Goal: Task Accomplishment & Management: Manage account settings

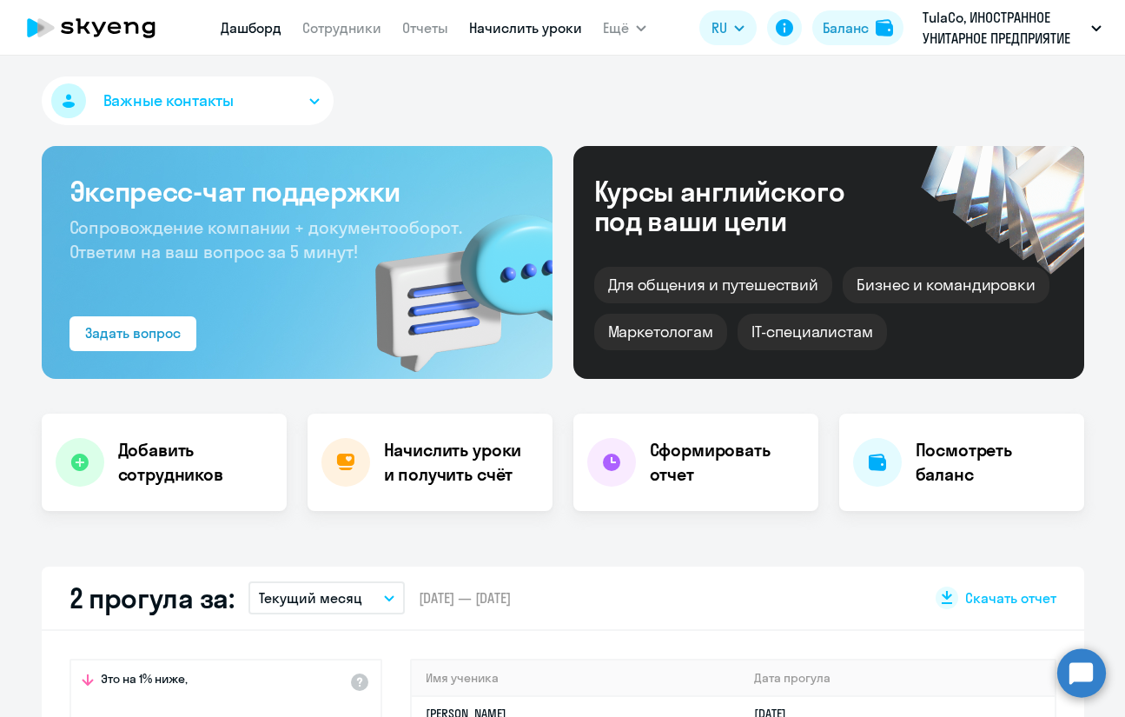
click at [566, 26] on link "Начислить уроки" at bounding box center [525, 27] width 113 height 17
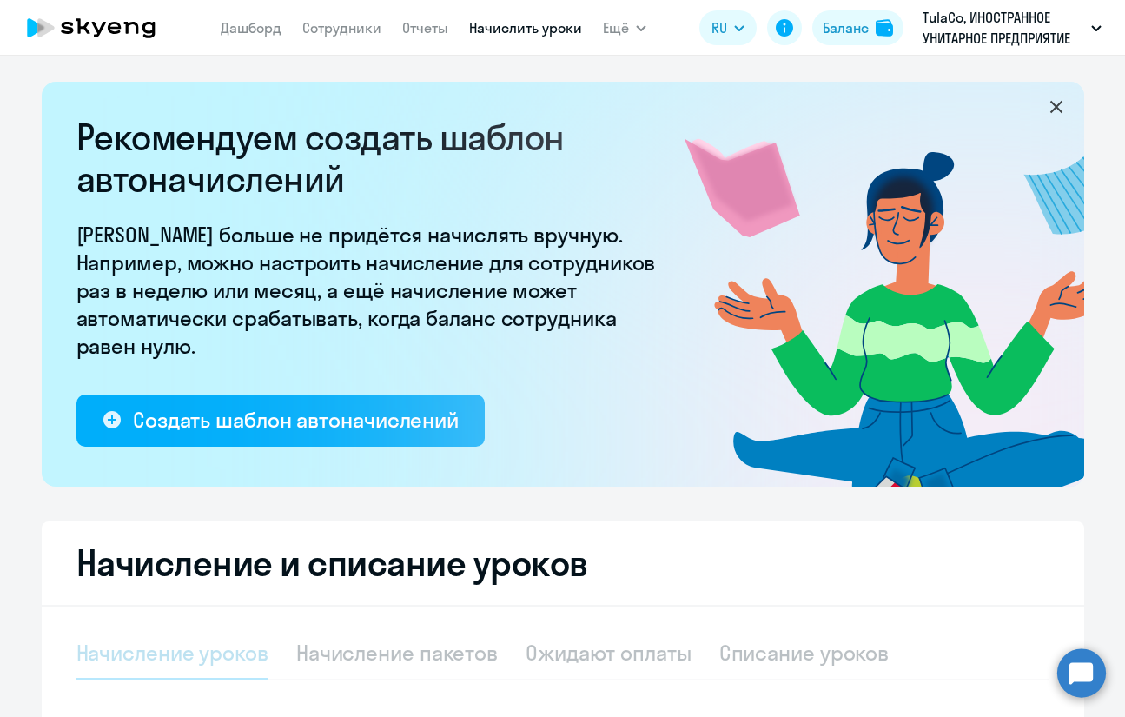
select select "10"
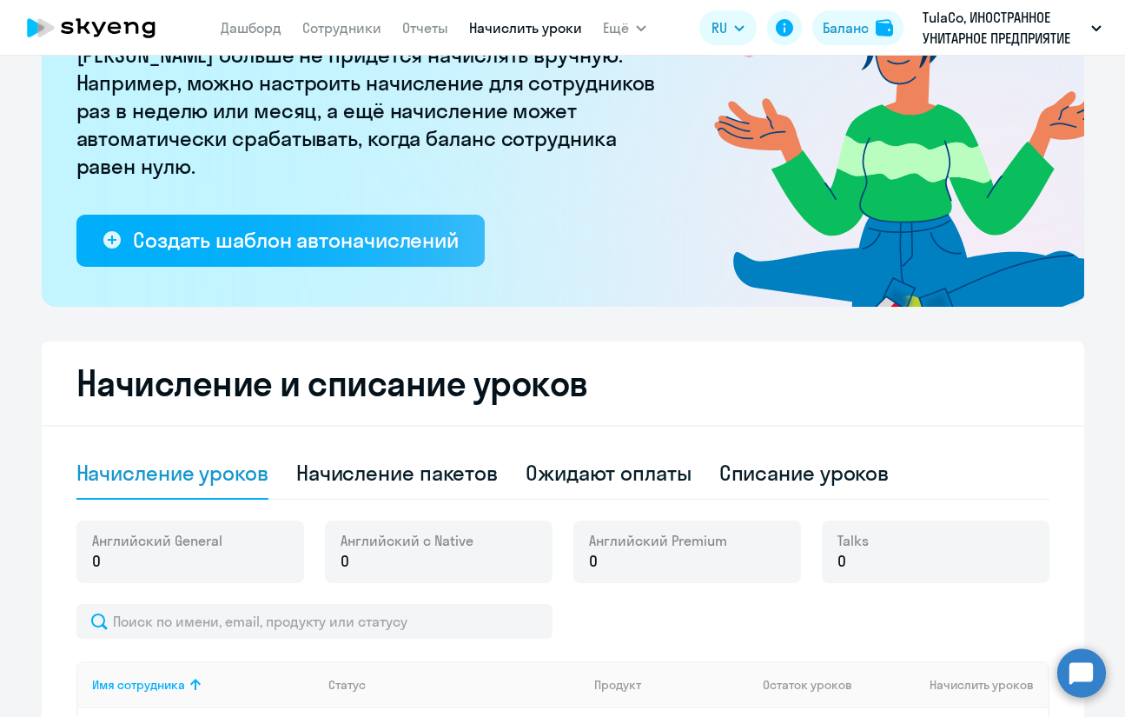
scroll to position [182, 0]
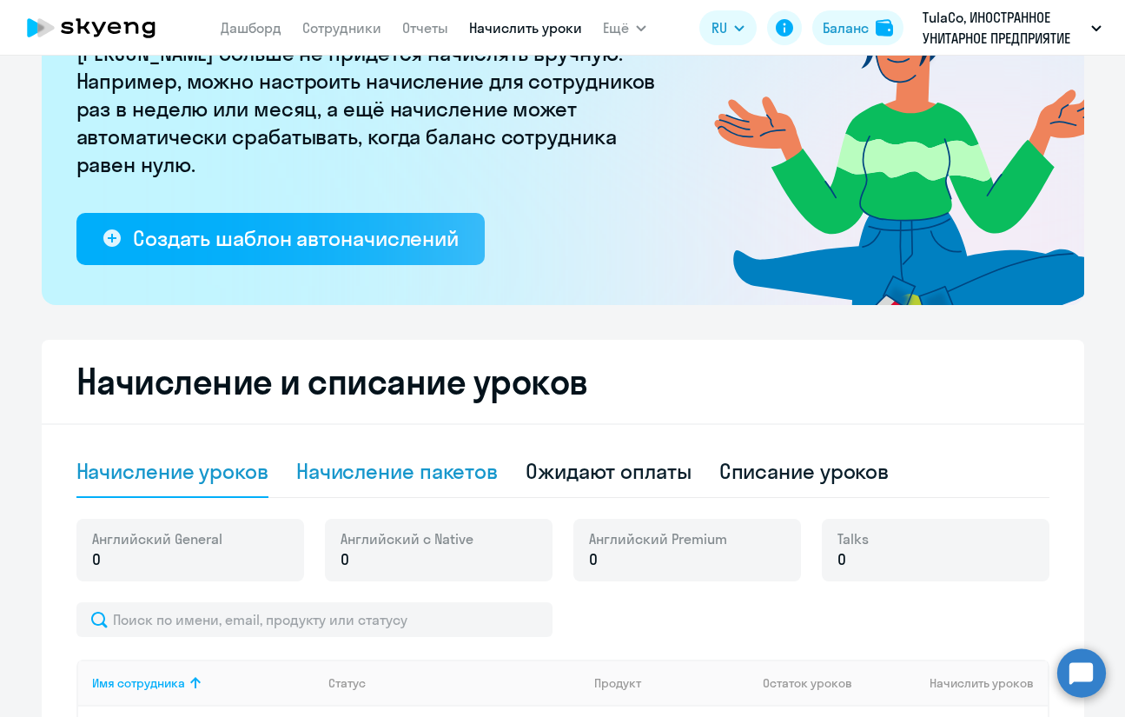
click at [403, 474] on div "Начисление пакетов" at bounding box center [397, 471] width 202 height 28
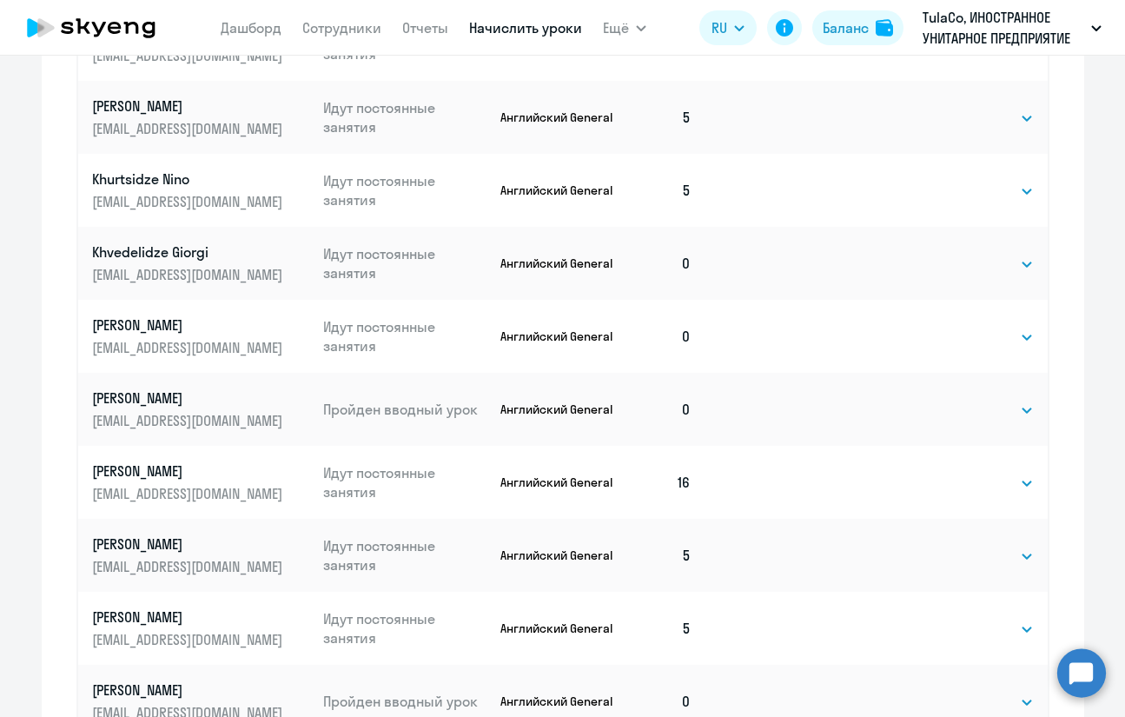
scroll to position [1034, 0]
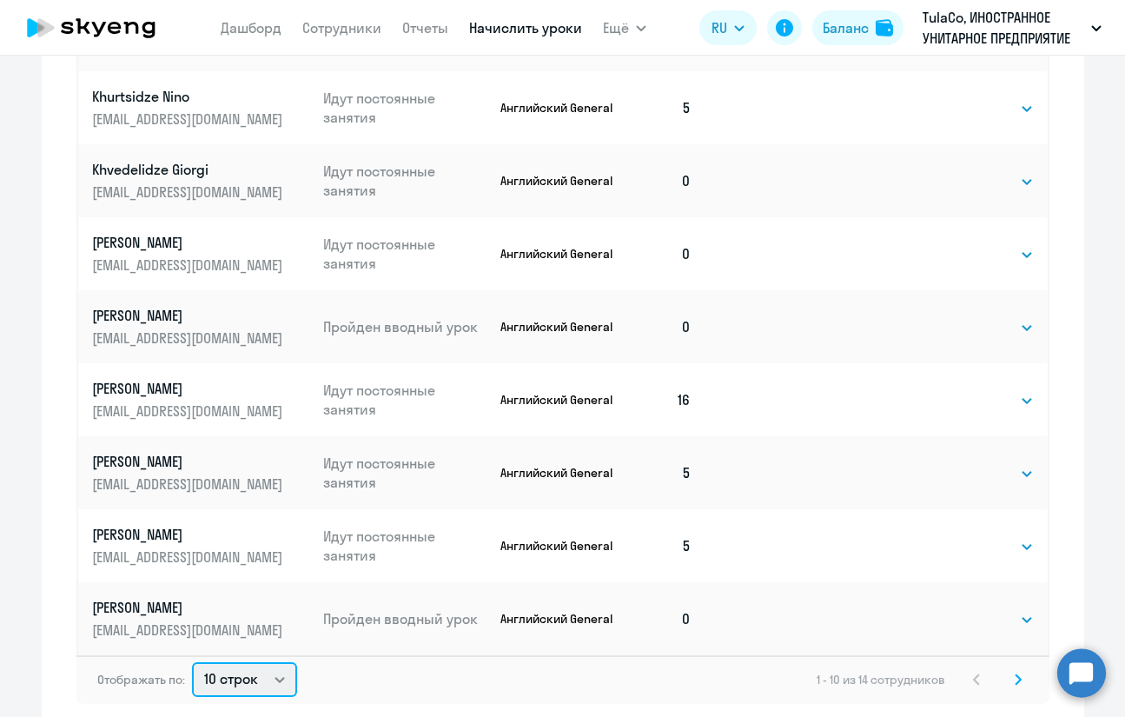
click at [255, 672] on select "10 строк 30 строк 50 строк" at bounding box center [244, 679] width 105 height 35
select select "30"
click at [192, 662] on select "10 строк 30 строк 50 строк" at bounding box center [244, 679] width 105 height 35
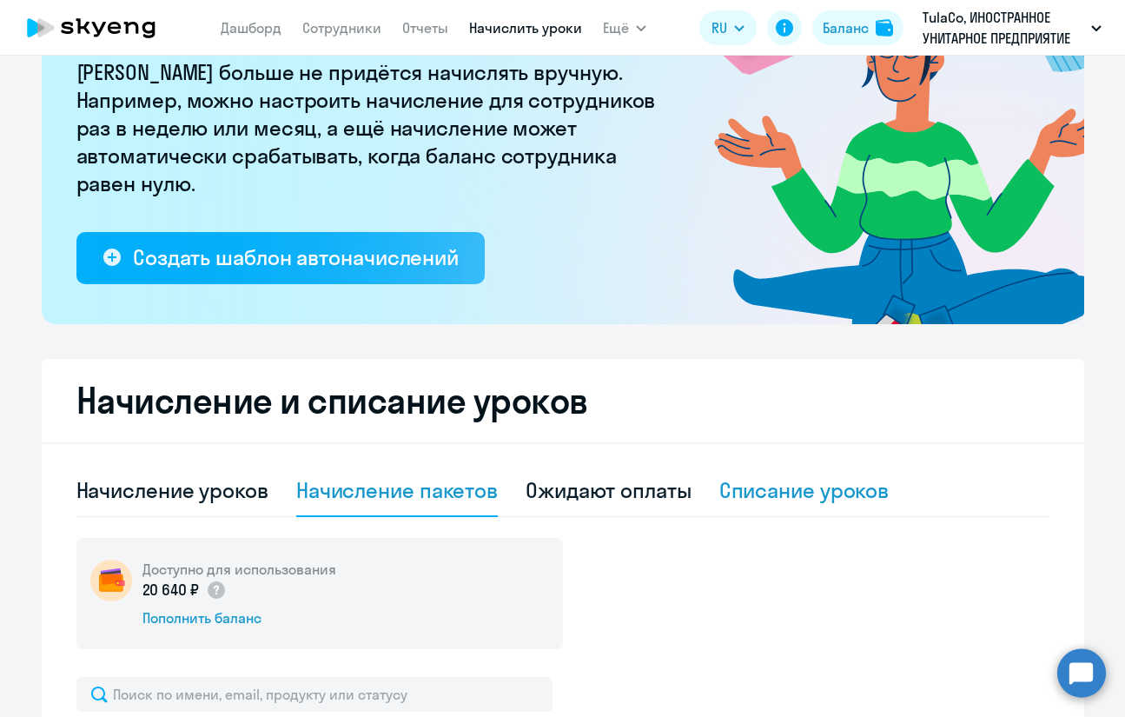
scroll to position [771, 0]
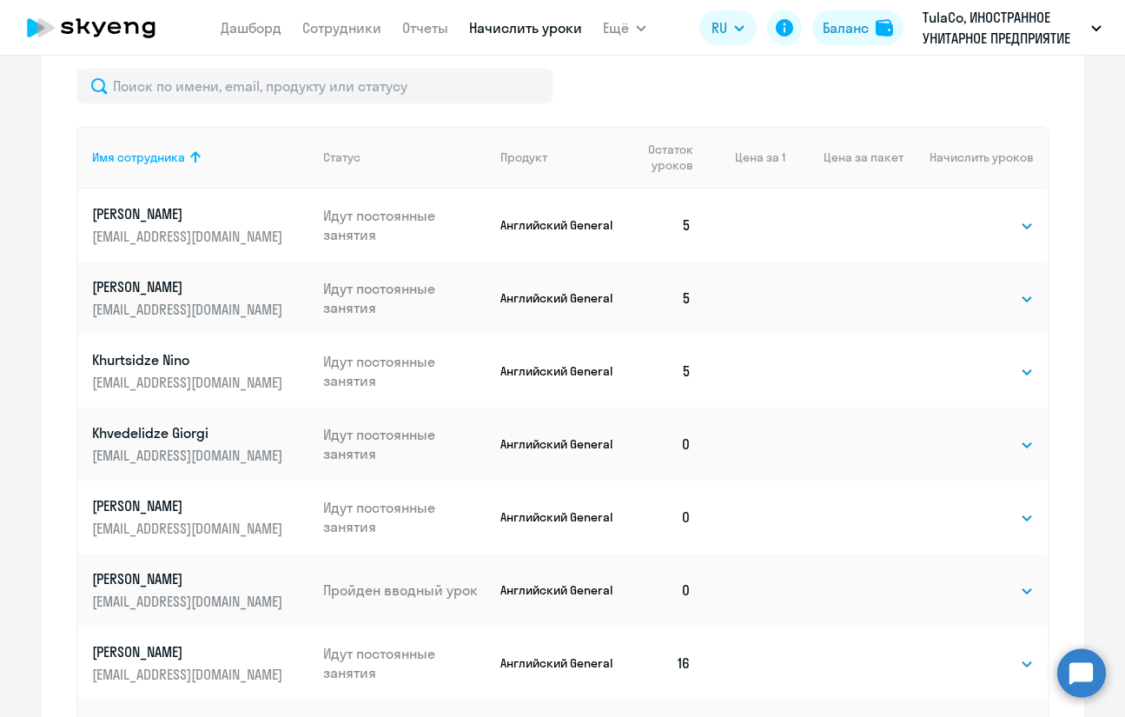
click at [753, 161] on th "Цена за 1" at bounding box center [745, 157] width 80 height 63
click at [653, 144] on span "Остаток уроков" at bounding box center [663, 157] width 62 height 31
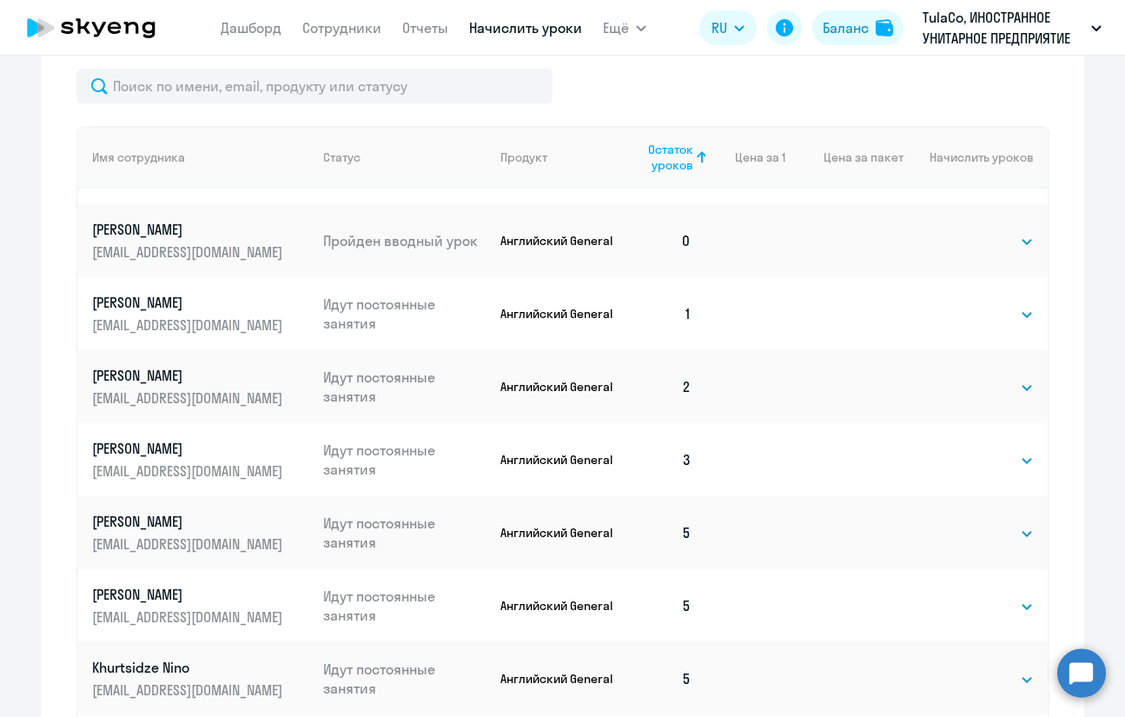
scroll to position [174, 0]
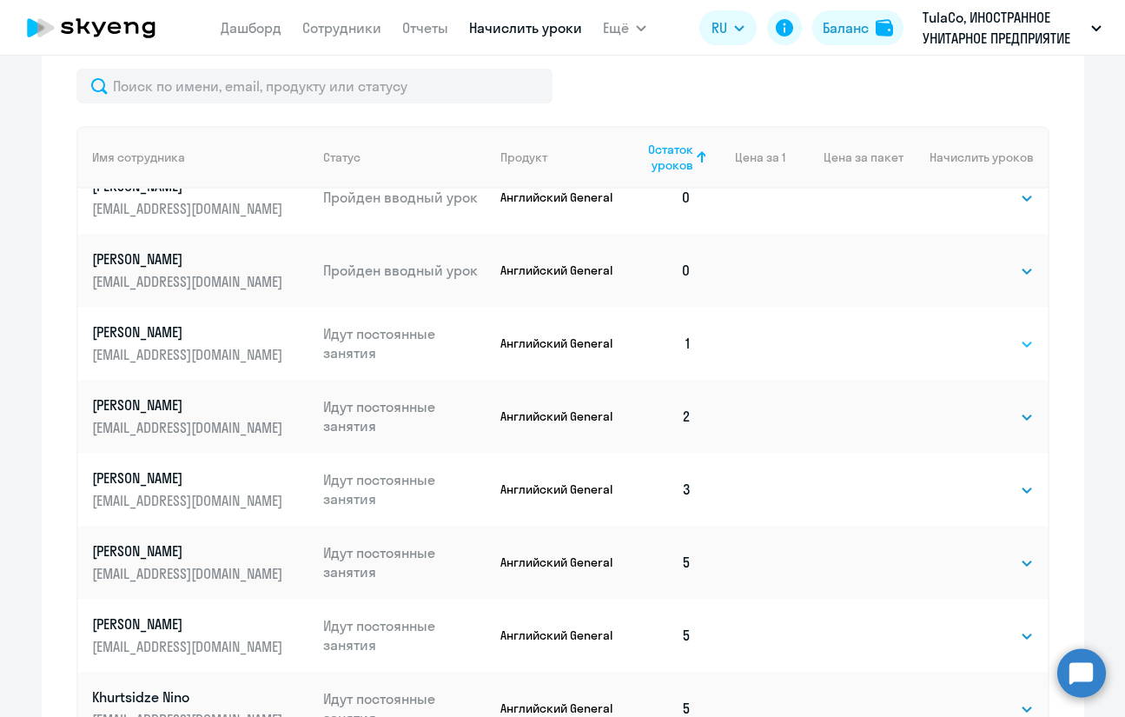
click at [967, 348] on select "Выбрать 4 8 16 32 64 96 128" at bounding box center [998, 344] width 71 height 21
select select "8"
click at [963, 334] on select "Выбрать 4 8 16 32 64 96 128" at bounding box center [998, 344] width 71 height 21
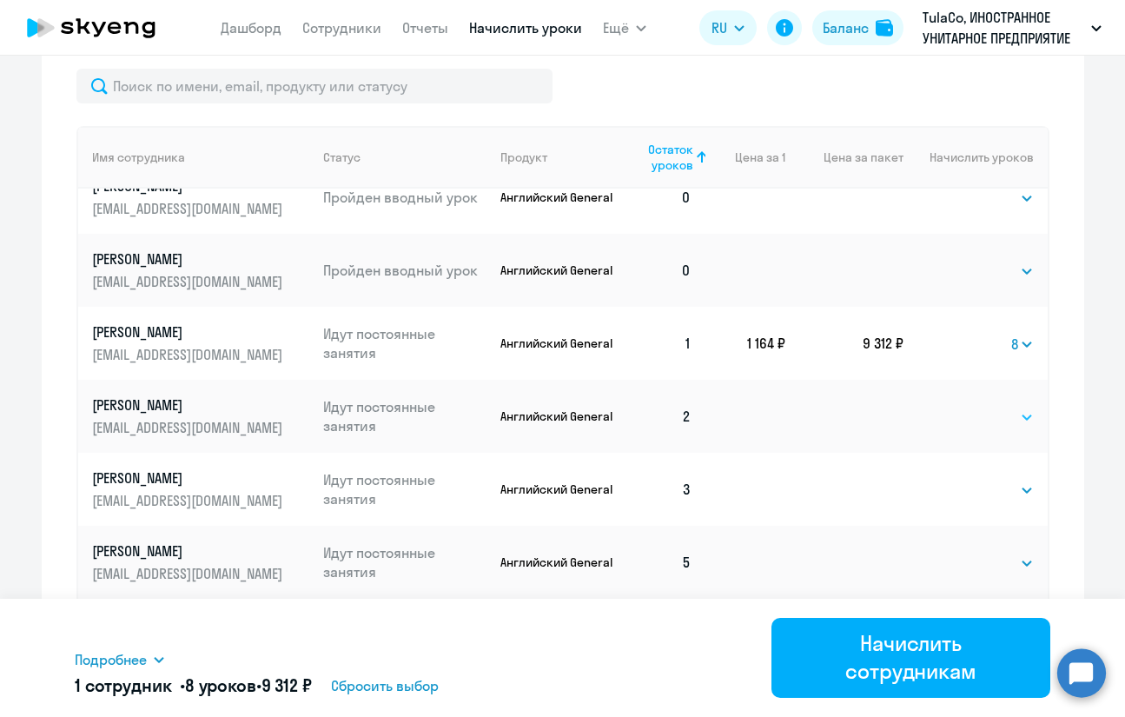
click at [987, 422] on select "Выбрать 4 8 16 32 64 96 128" at bounding box center [998, 417] width 71 height 21
select select "8"
click at [963, 407] on select "Выбрать 4 8 16 32 64 96 128" at bounding box center [998, 417] width 71 height 21
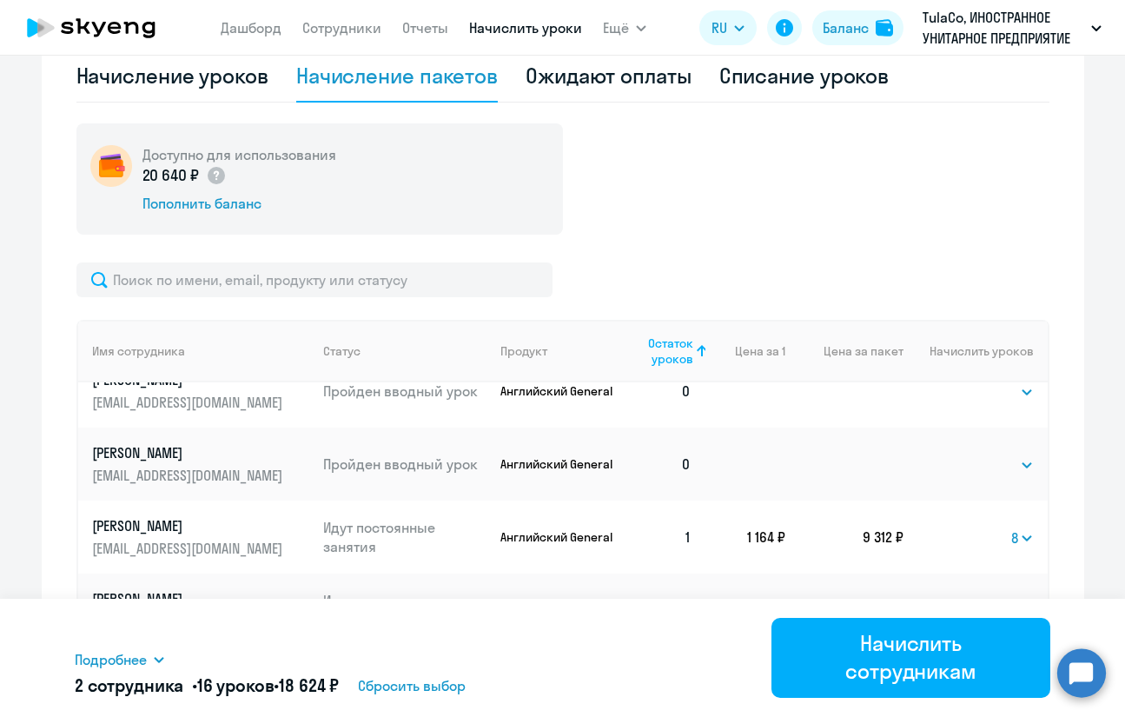
scroll to position [857, 0]
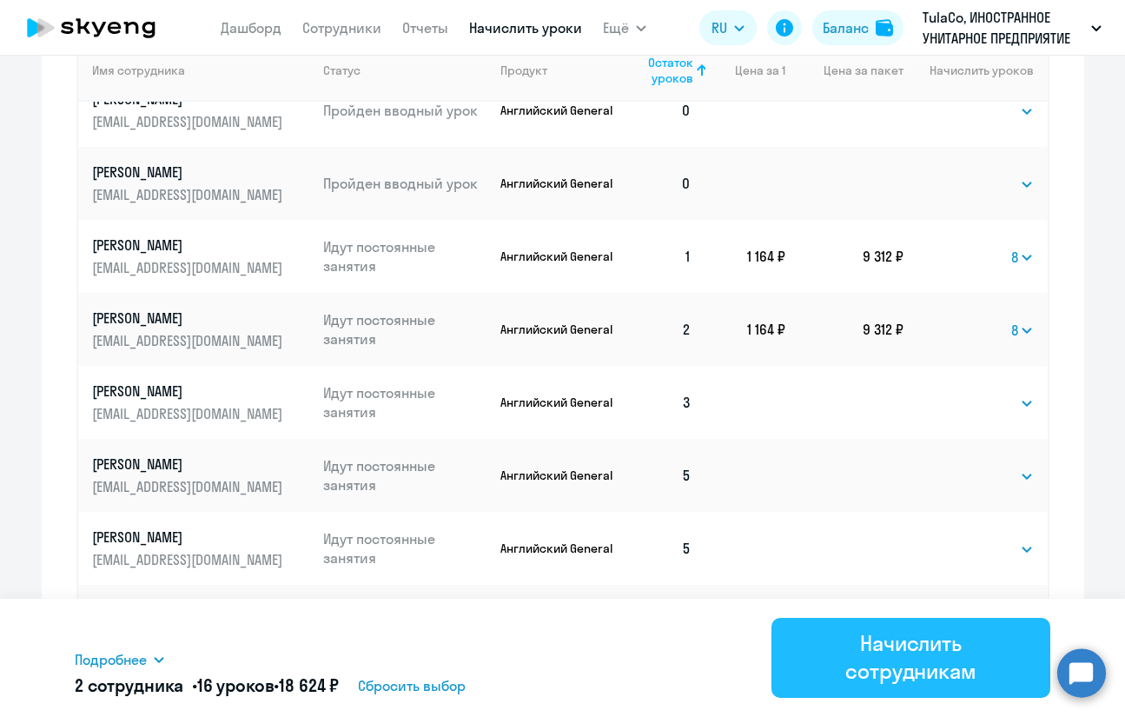
click at [923, 672] on div "Начислить сотрудникам" at bounding box center [911, 657] width 230 height 56
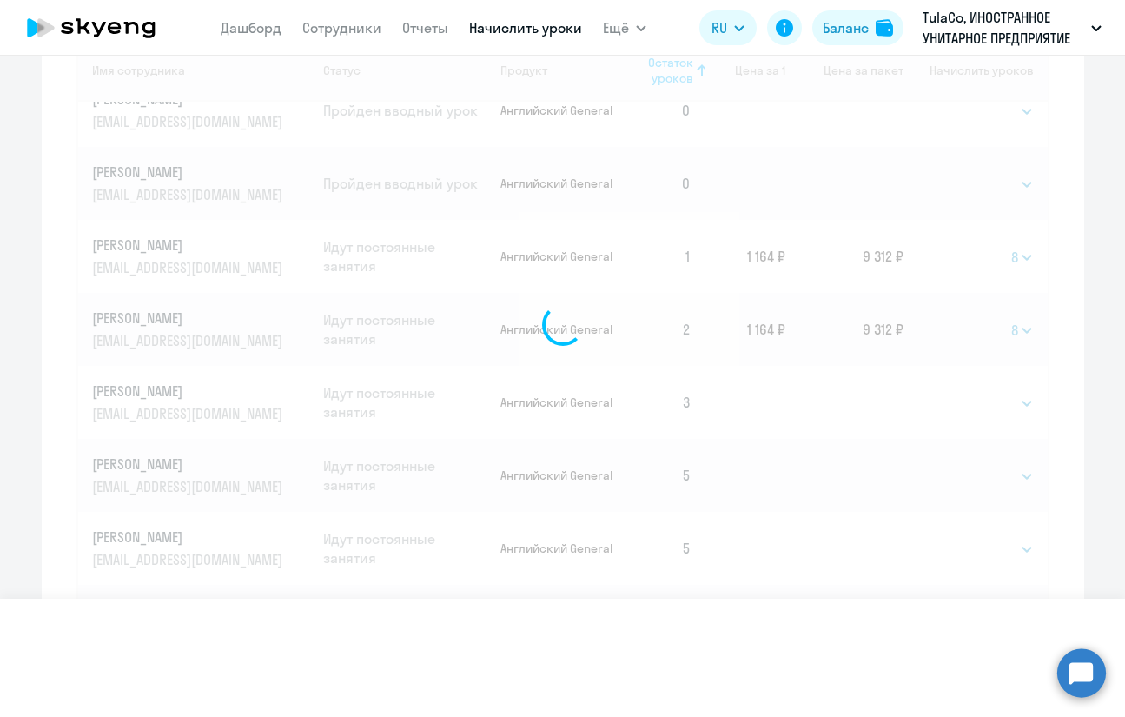
select select
